Goal: Task Accomplishment & Management: Manage account settings

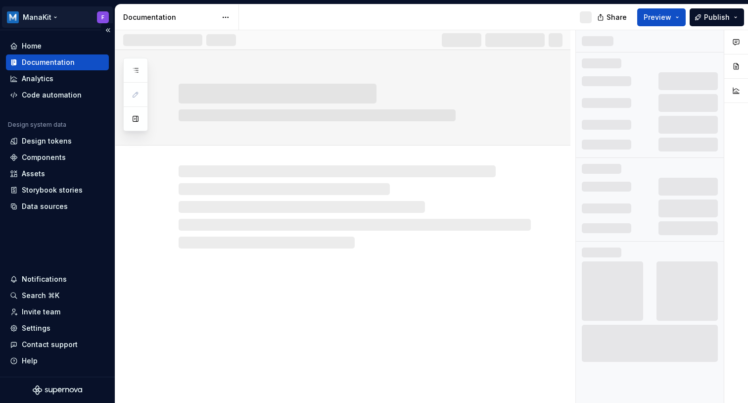
click at [38, 18] on html "ManaKit F Home Documentation Analytics Code automation Design system data Desig…" at bounding box center [374, 201] width 748 height 403
click at [41, 18] on html "ManaKit F Home Documentation Analytics Code automation Design system data Desig…" at bounding box center [374, 201] width 748 height 403
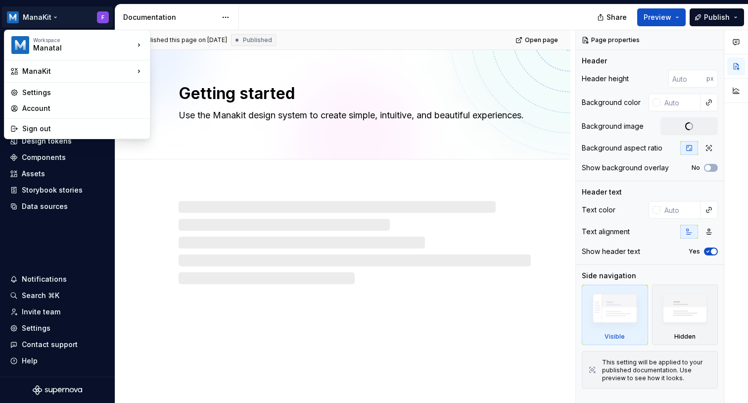
click at [41, 18] on html "ManaKit F Home Documentation Analytics Code automation Design system data Desig…" at bounding box center [374, 201] width 748 height 403
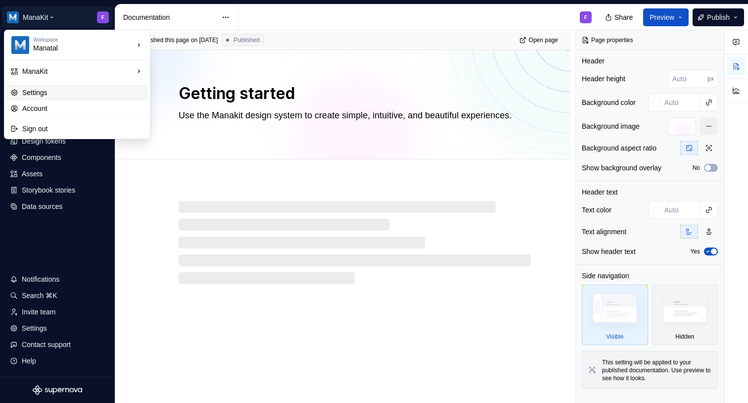
click at [48, 90] on div "Settings" at bounding box center [83, 93] width 122 height 10
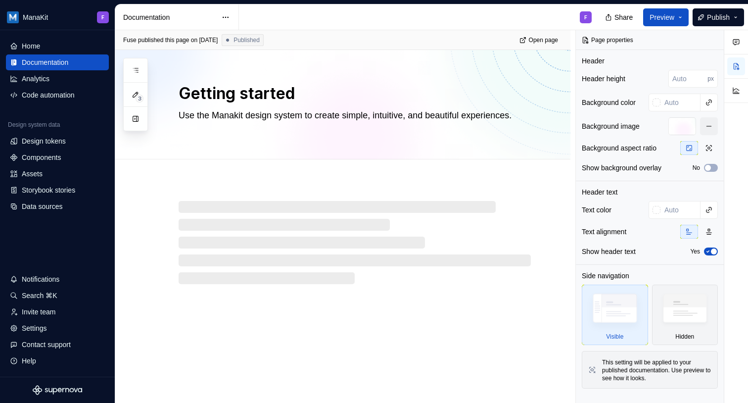
type textarea "*"
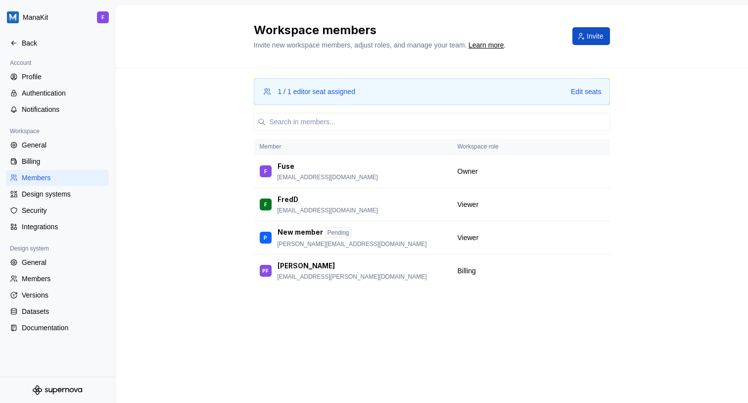
click at [65, 153] on div "General Billing Members Design systems Security Integrations" at bounding box center [57, 185] width 103 height 97
click at [64, 158] on div "Billing" at bounding box center [63, 161] width 83 height 10
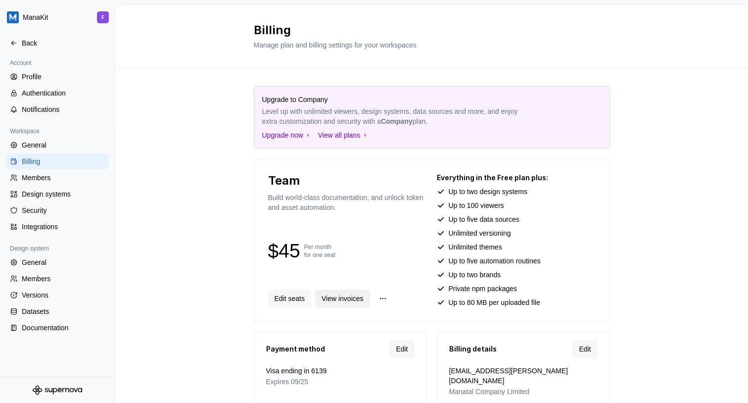
click at [342, 299] on span "View invoices" at bounding box center [343, 298] width 42 height 10
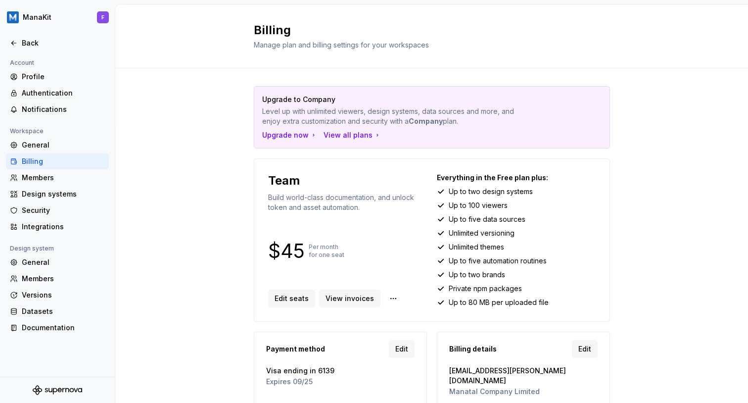
scroll to position [32, 0]
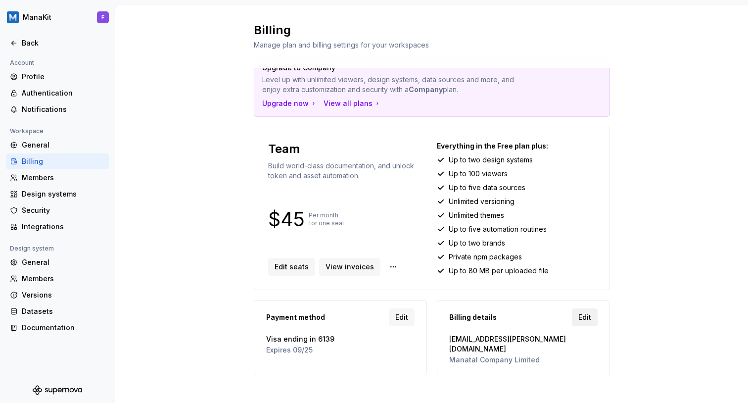
click at [583, 317] on span "Edit" at bounding box center [584, 317] width 13 height 10
